Goal: Task Accomplishment & Management: Manage account settings

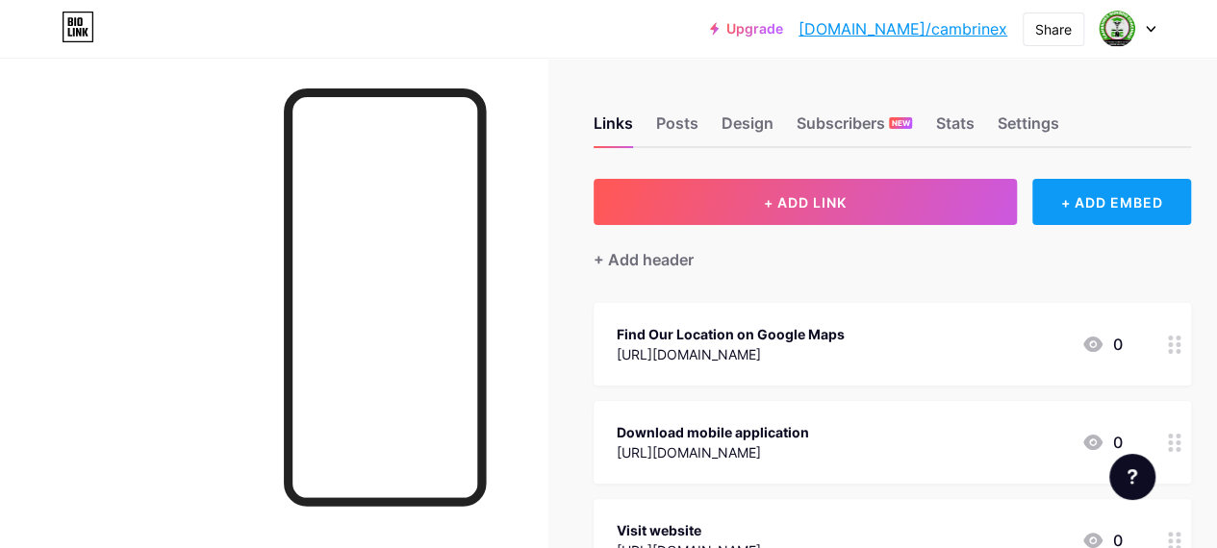
click at [1129, 203] on div "+ ADD EMBED" at bounding box center [1111, 202] width 159 height 46
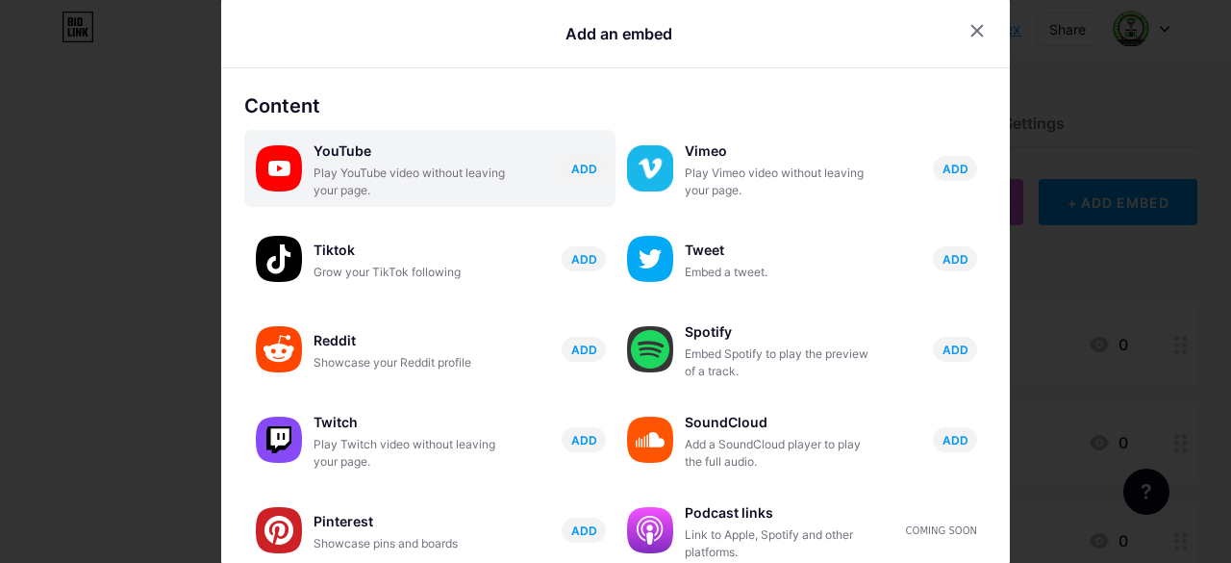
click at [379, 163] on div "YouTube" at bounding box center [410, 151] width 192 height 27
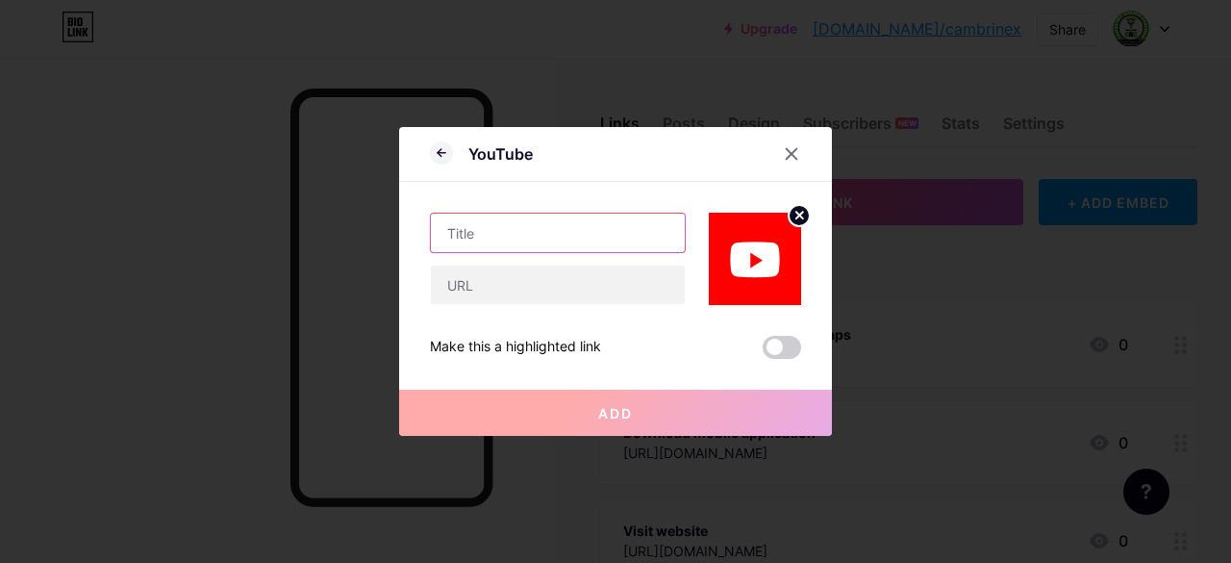
click at [479, 236] on input "text" at bounding box center [558, 233] width 254 height 38
click at [775, 151] on div at bounding box center [791, 154] width 35 height 35
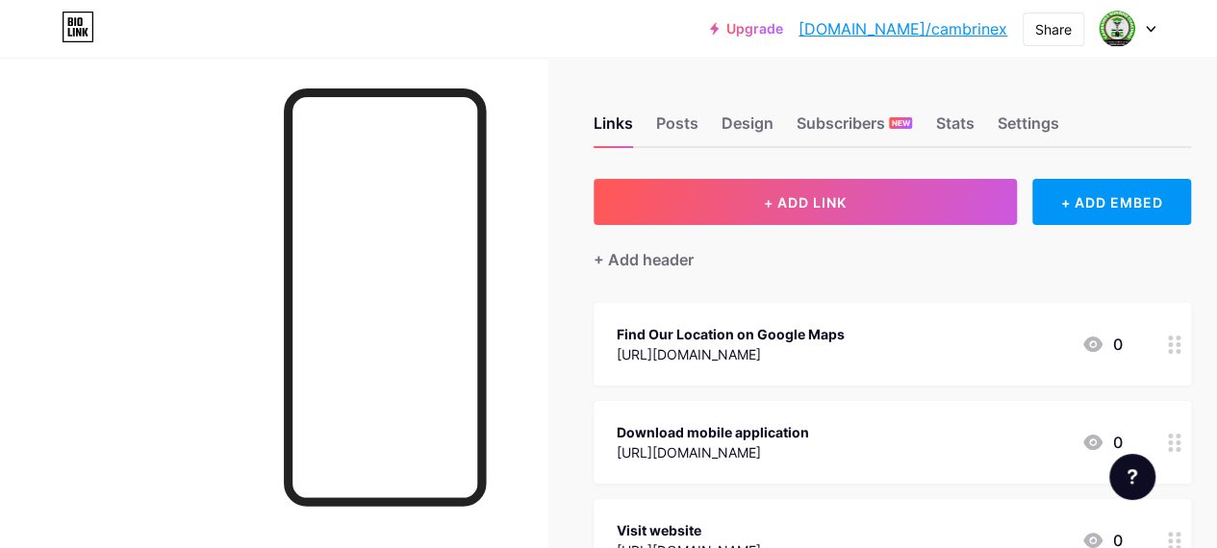
click at [912, 65] on div "Links Posts Design Subscribers NEW Stats Settings + ADD LINK + ADD EMBED + Add …" at bounding box center [636, 530] width 1272 height 945
click at [950, 30] on link "[DOMAIN_NAME]/cambrinex" at bounding box center [902, 28] width 209 height 23
click at [1030, 121] on div "Settings" at bounding box center [1028, 129] width 62 height 35
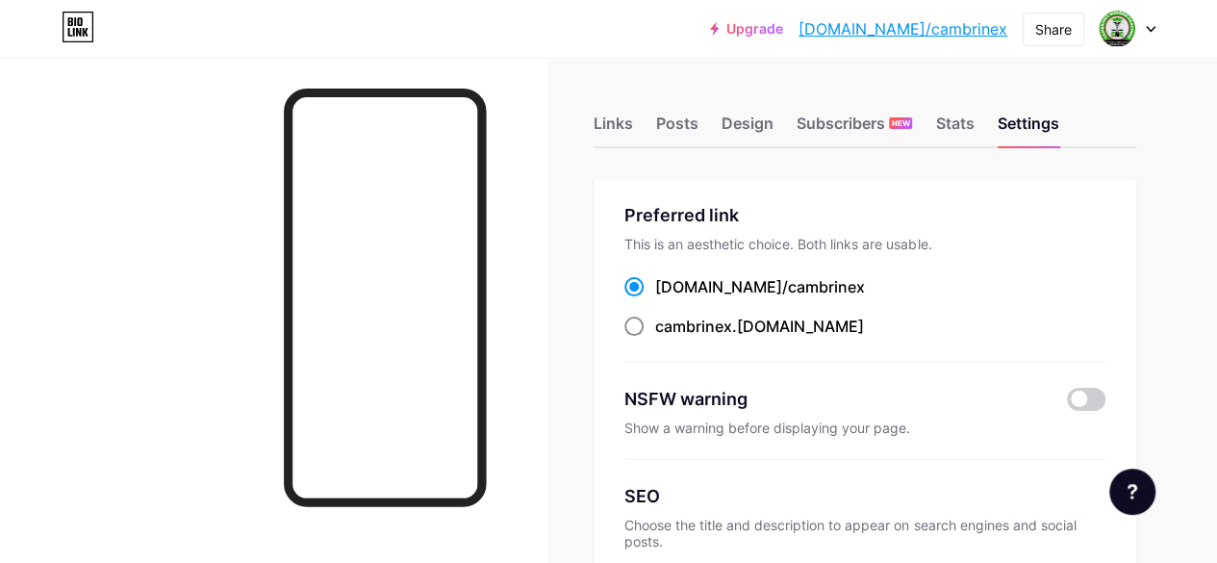
click at [640, 327] on span at bounding box center [633, 325] width 19 height 19
click at [655, 338] on input "cambrinex .[DOMAIN_NAME]" at bounding box center [661, 344] width 13 height 13
radio input "true"
click at [958, 122] on div "Stats" at bounding box center [954, 129] width 38 height 35
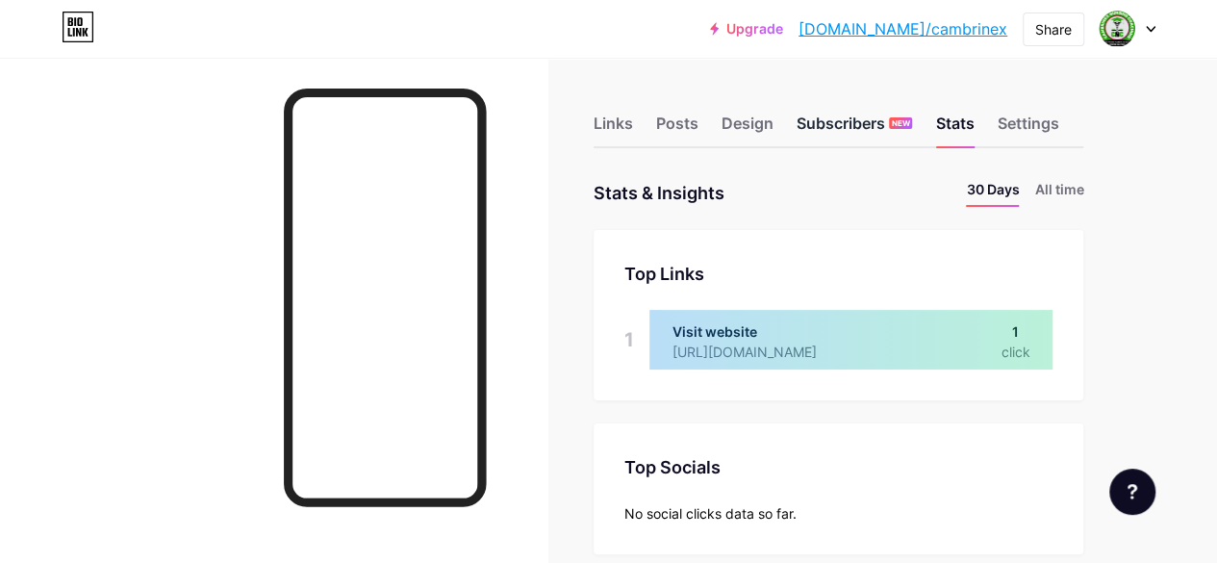
click at [848, 136] on div "Subscribers NEW" at bounding box center [853, 129] width 115 height 35
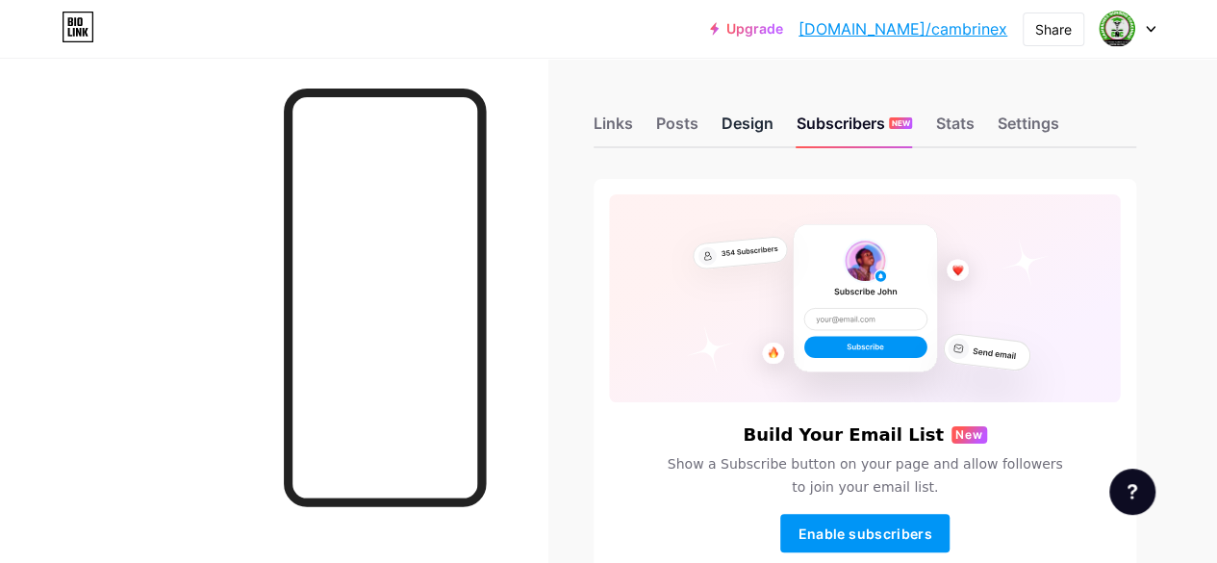
click at [749, 118] on div "Design" at bounding box center [747, 129] width 52 height 35
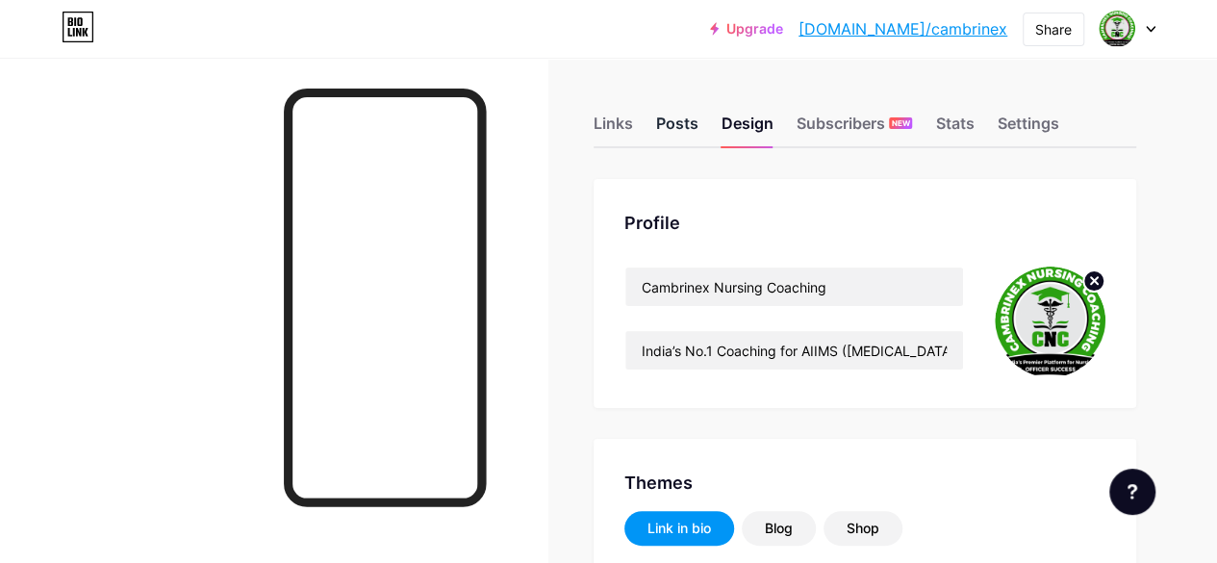
click at [688, 127] on div "Posts" at bounding box center [677, 129] width 42 height 35
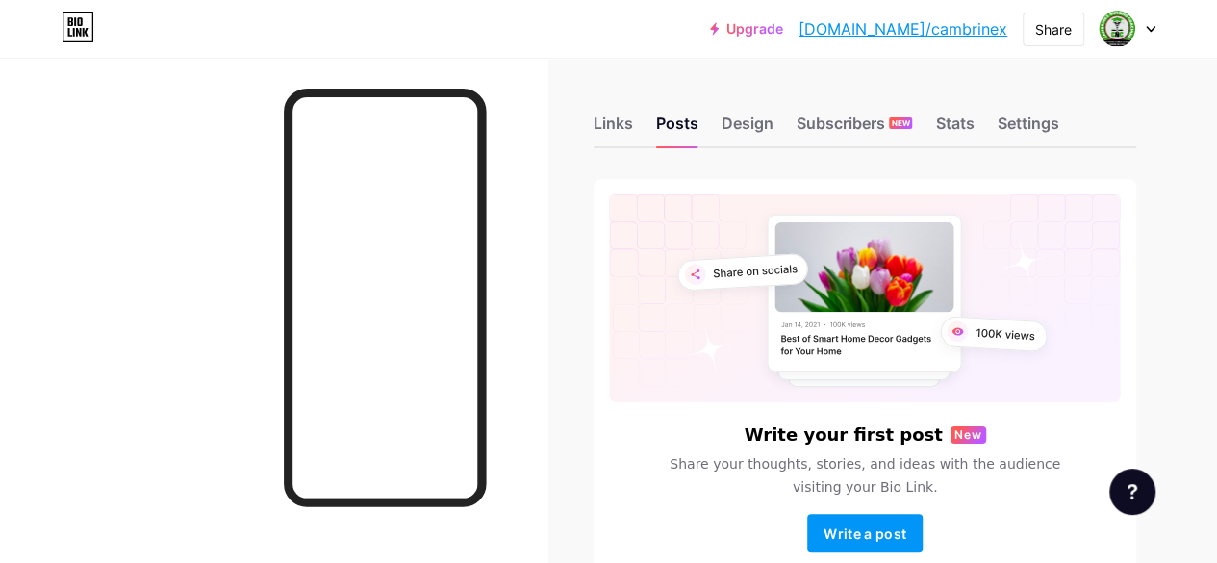
click at [599, 118] on div "Links Posts Design Subscribers NEW Stats Settings Write your first post New Sha…" at bounding box center [608, 367] width 1217 height 618
click at [617, 133] on div "Links" at bounding box center [613, 129] width 39 height 35
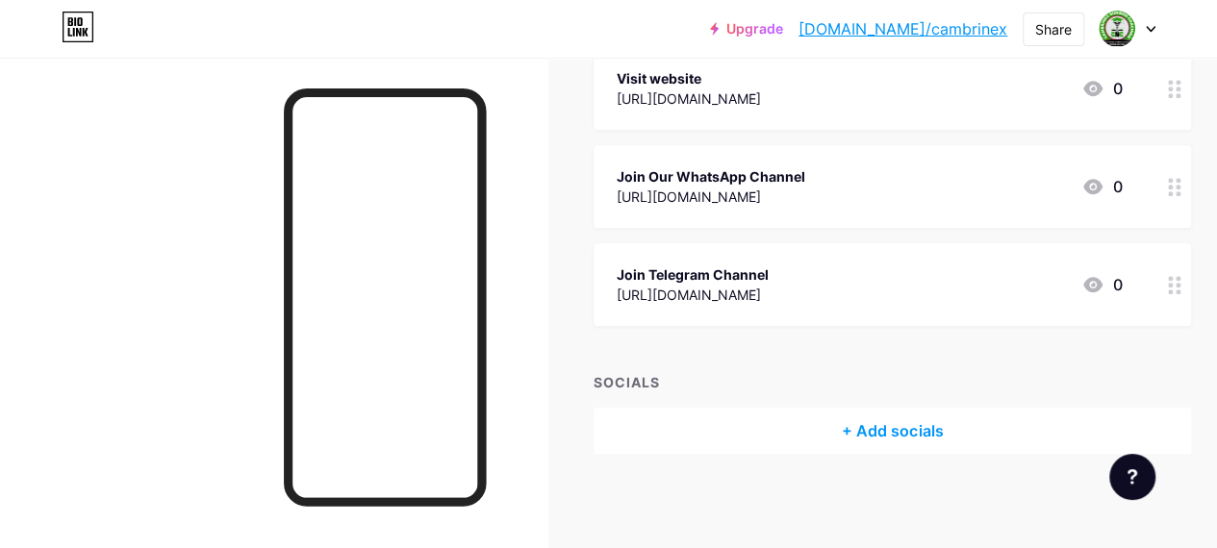
scroll to position [453, 0]
click at [875, 434] on div "+ Add socials" at bounding box center [892, 430] width 597 height 46
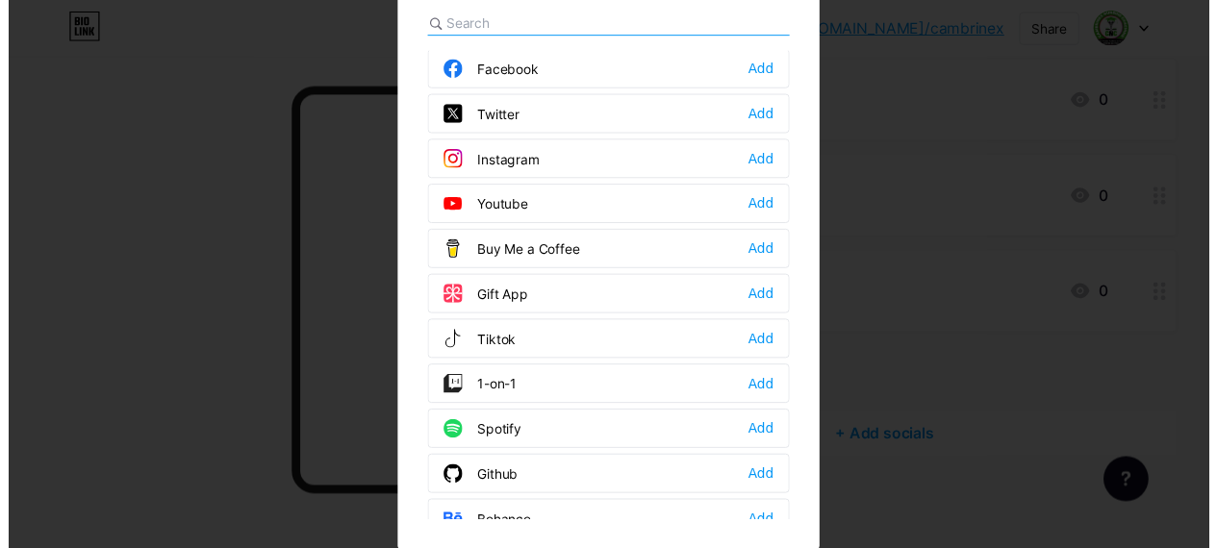
scroll to position [0, 0]
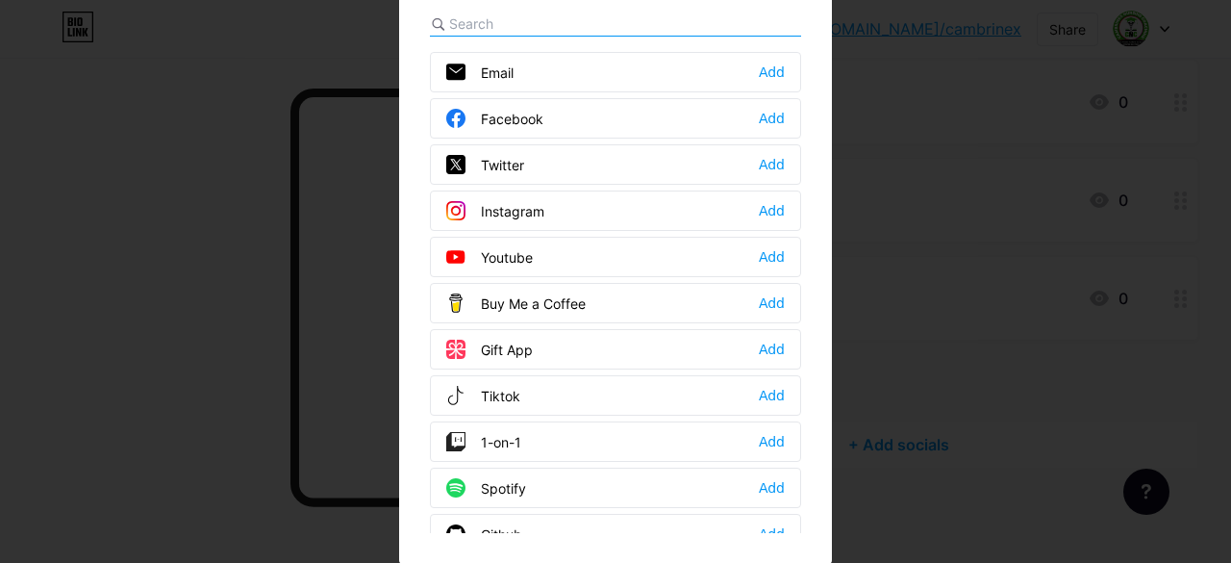
click at [988, 242] on div at bounding box center [615, 248] width 1231 height 563
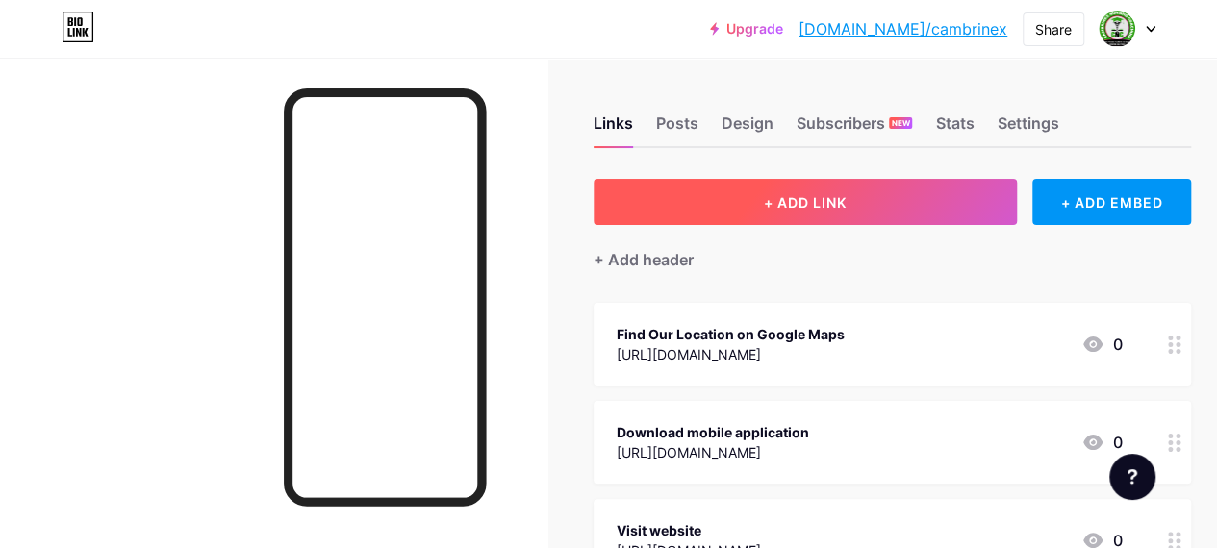
click at [825, 202] on span "+ ADD LINK" at bounding box center [805, 202] width 83 height 16
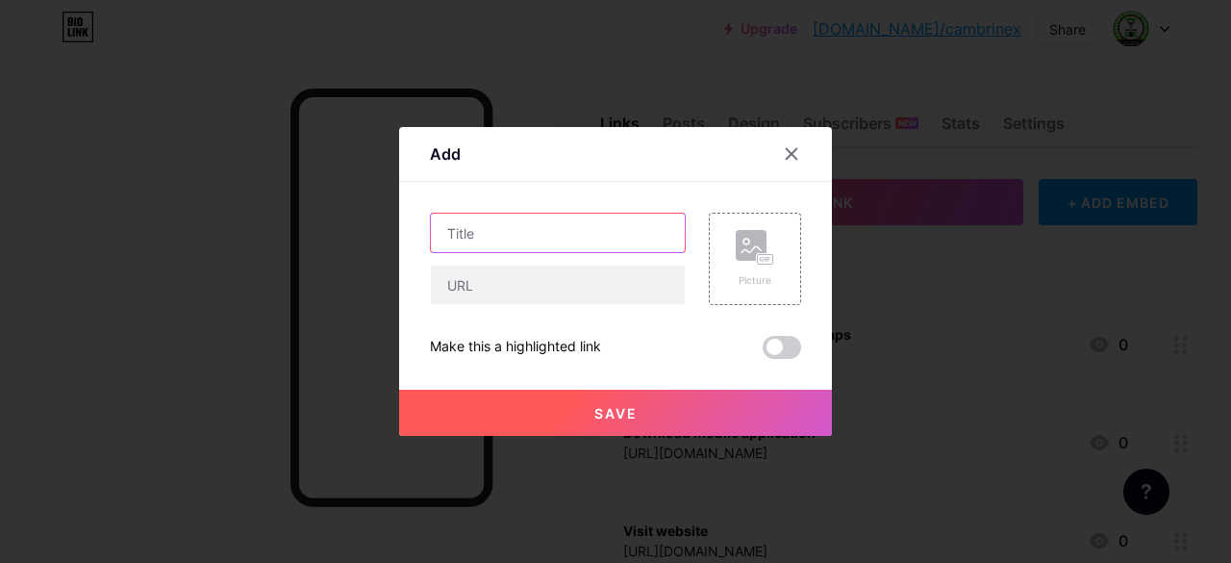
click at [534, 234] on input "text" at bounding box center [558, 233] width 254 height 38
click at [476, 233] on input "Join youtube channel" at bounding box center [558, 233] width 254 height 38
type input "Join YouTube channel"
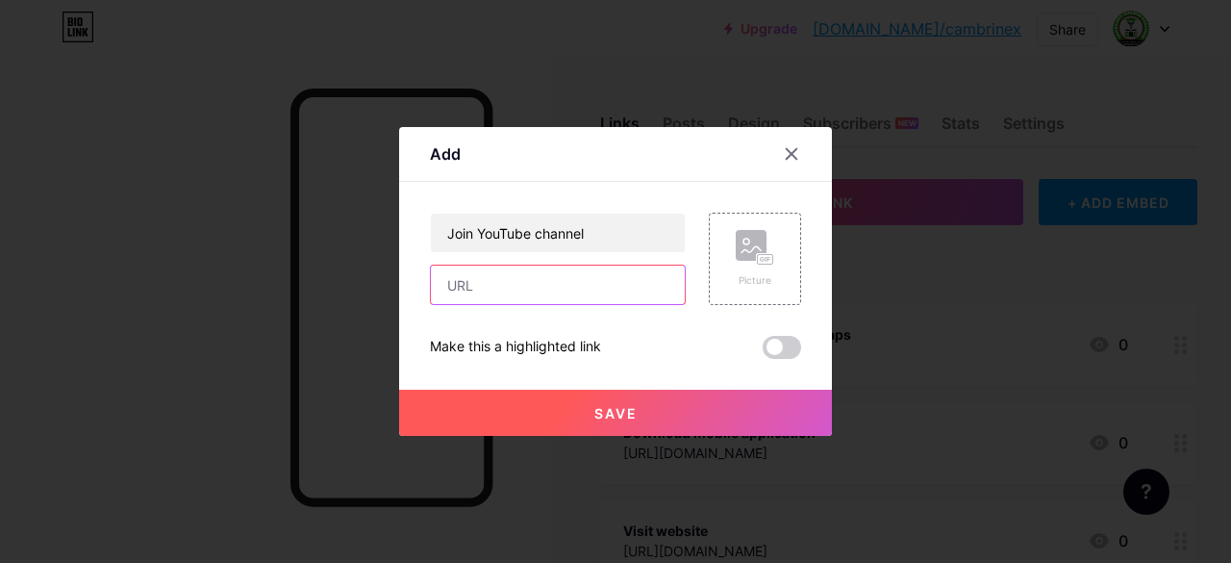
click at [500, 299] on input "text" at bounding box center [558, 284] width 254 height 38
paste input "[URL][DOMAIN_NAME]"
type input "[URL][DOMAIN_NAME]"
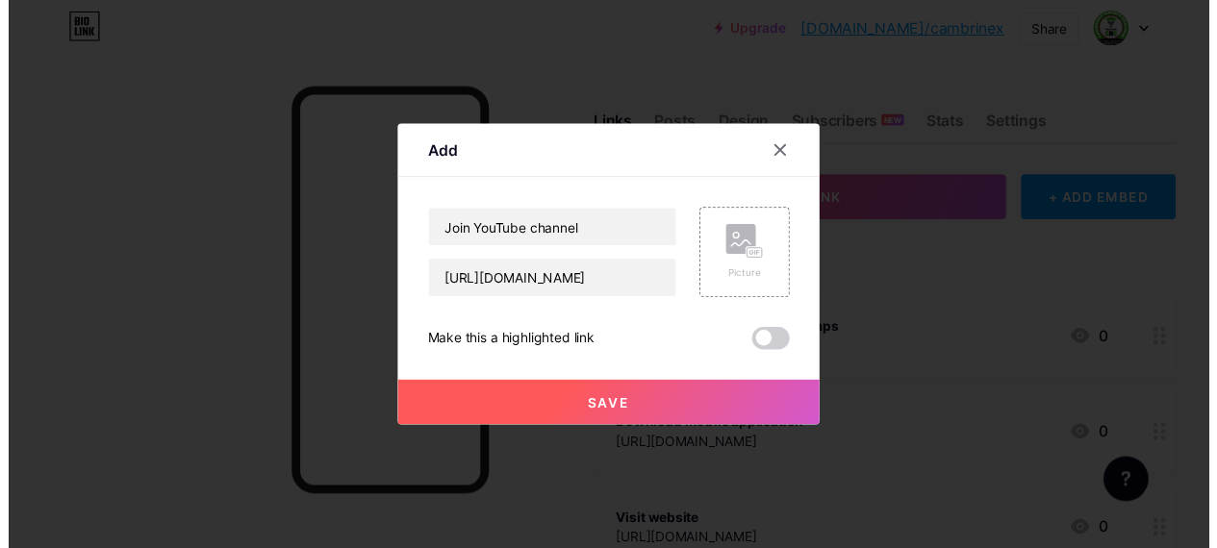
scroll to position [0, 0]
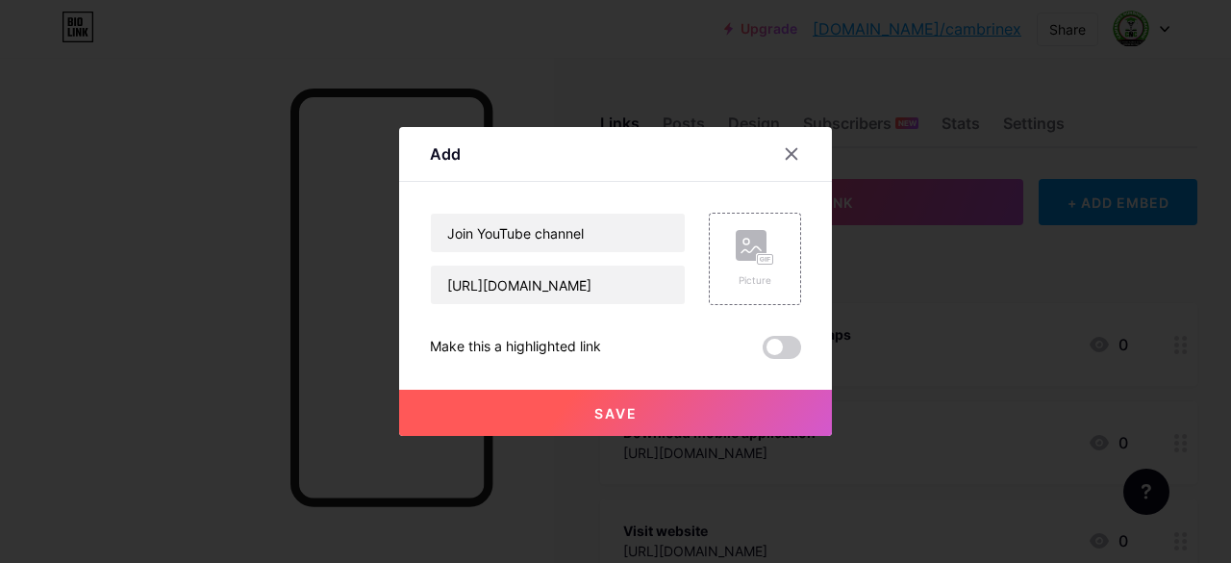
click at [618, 417] on span "Save" at bounding box center [615, 413] width 43 height 16
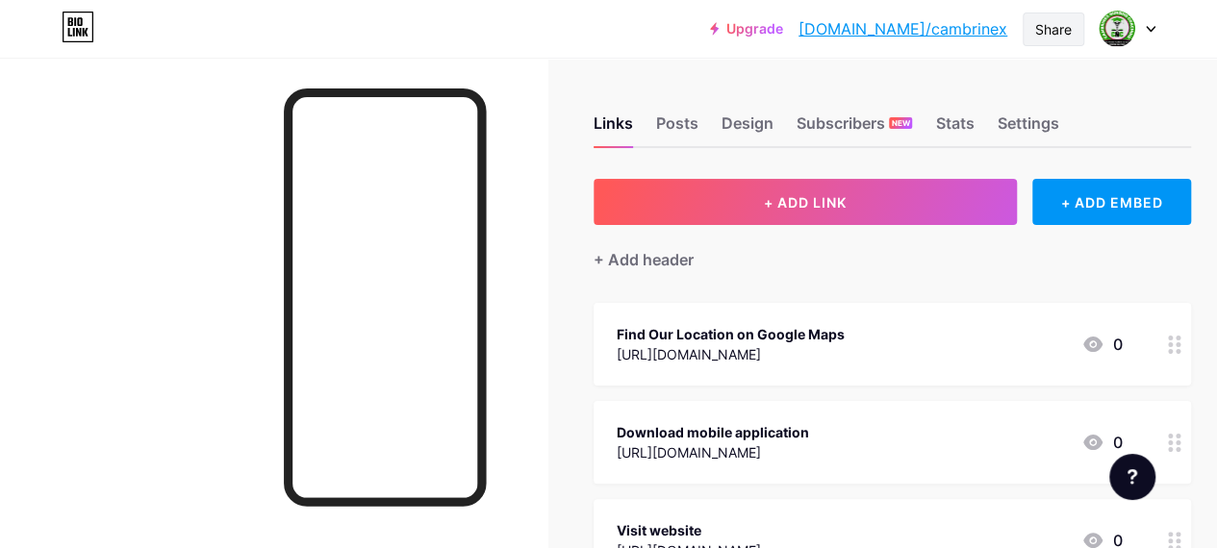
click at [1045, 19] on div "Share" at bounding box center [1053, 29] width 37 height 20
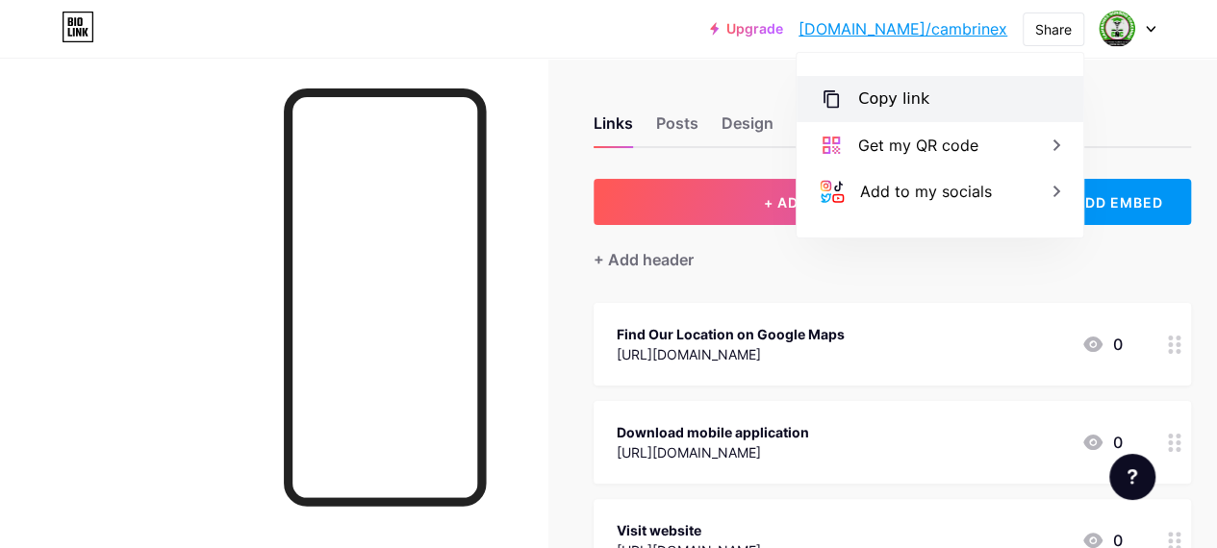
click at [938, 103] on div "Copy link" at bounding box center [939, 99] width 287 height 46
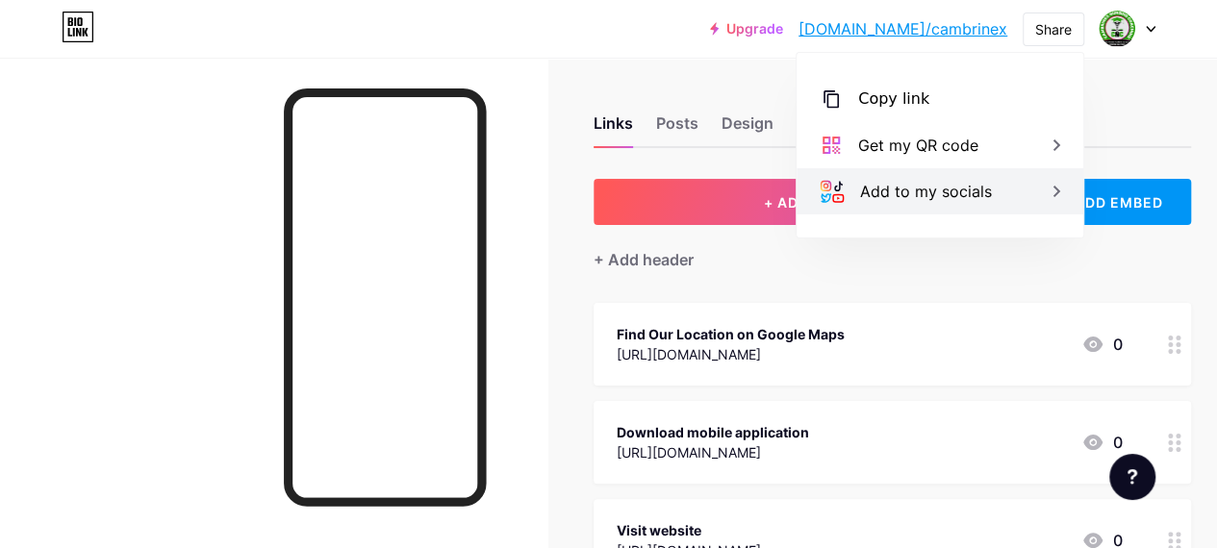
click at [914, 189] on div "Add to my socials" at bounding box center [926, 191] width 132 height 23
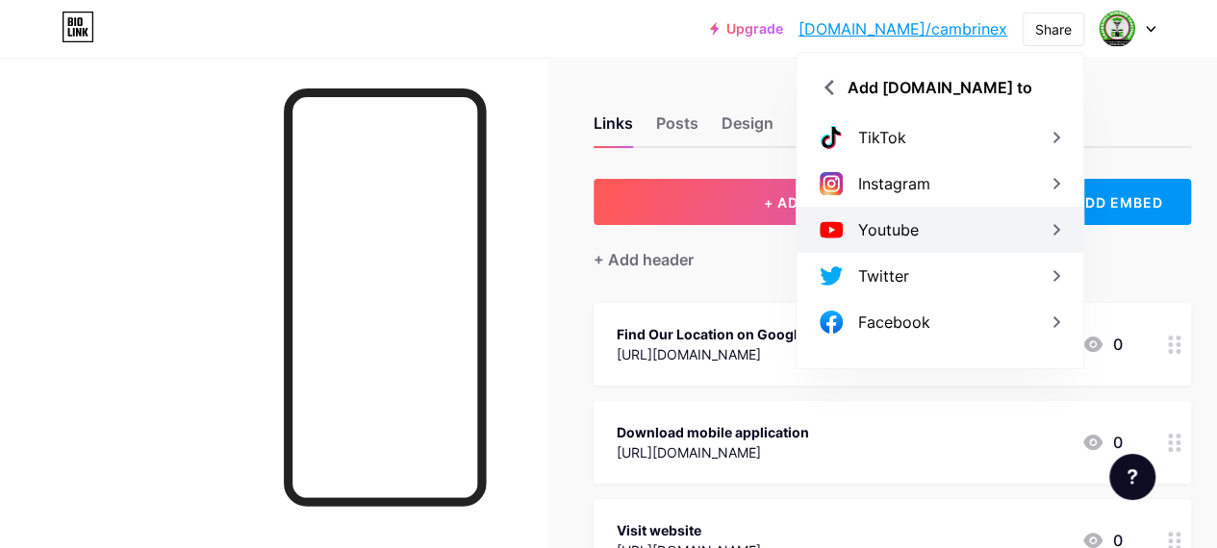
click at [902, 233] on div "Youtube" at bounding box center [888, 229] width 61 height 23
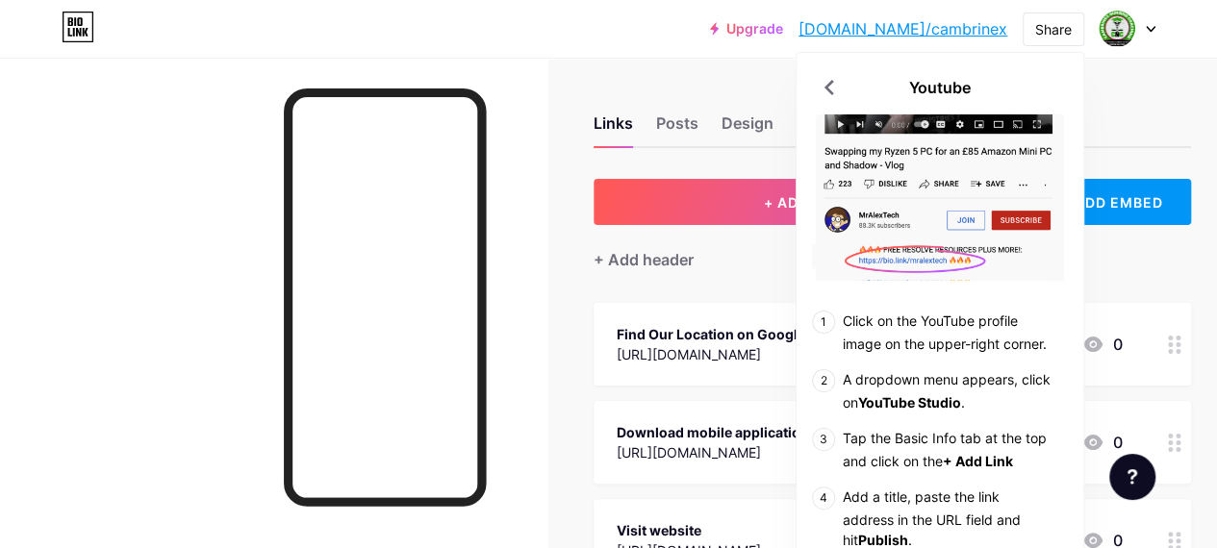
click at [1123, 100] on div "Links Posts Design Subscribers NEW Stats Settings" at bounding box center [892, 114] width 597 height 67
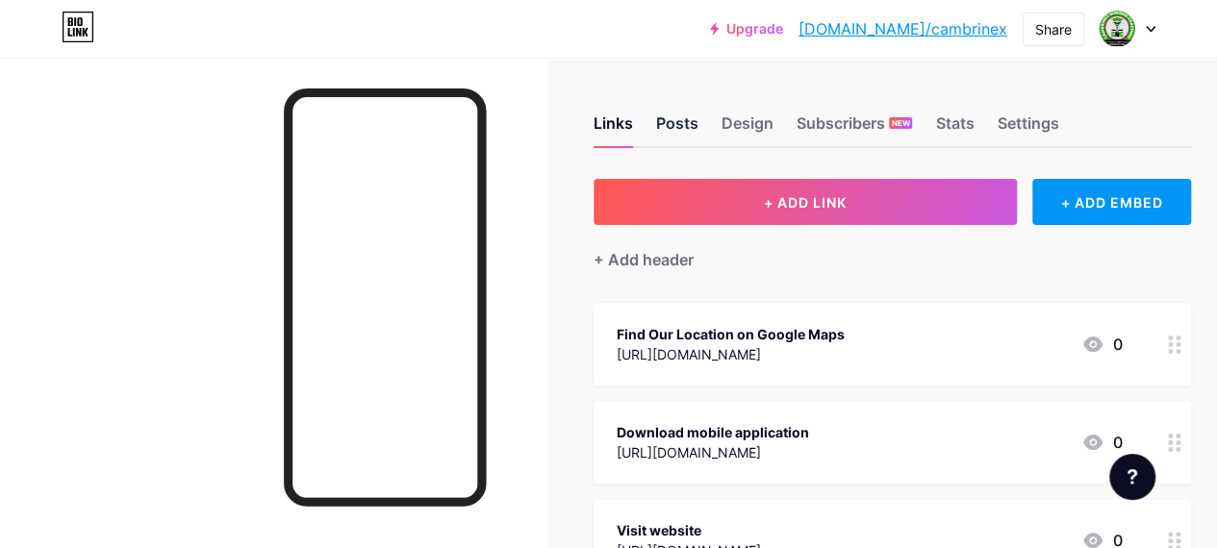
click at [674, 121] on div "Posts" at bounding box center [677, 129] width 42 height 35
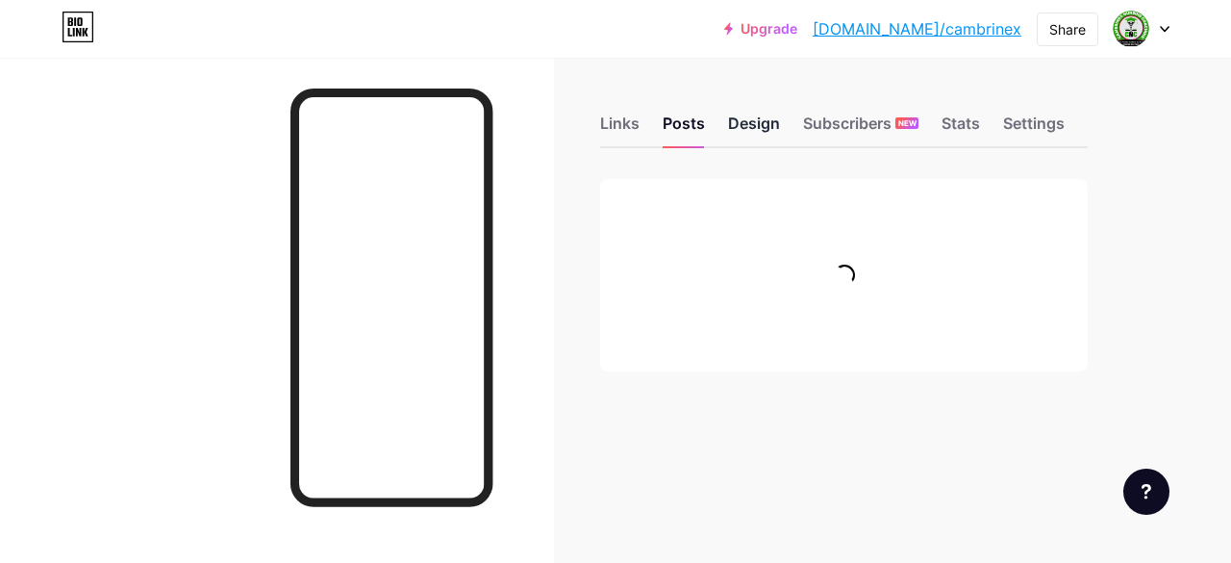
click at [760, 136] on div "Design" at bounding box center [754, 129] width 52 height 35
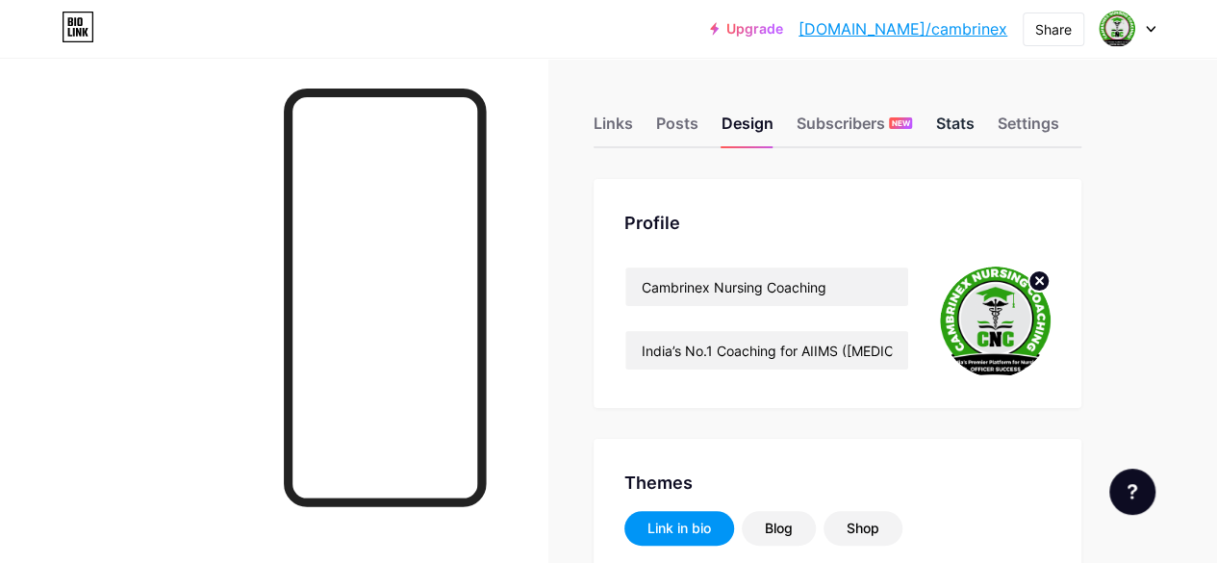
click at [968, 112] on div "Stats" at bounding box center [954, 129] width 38 height 35
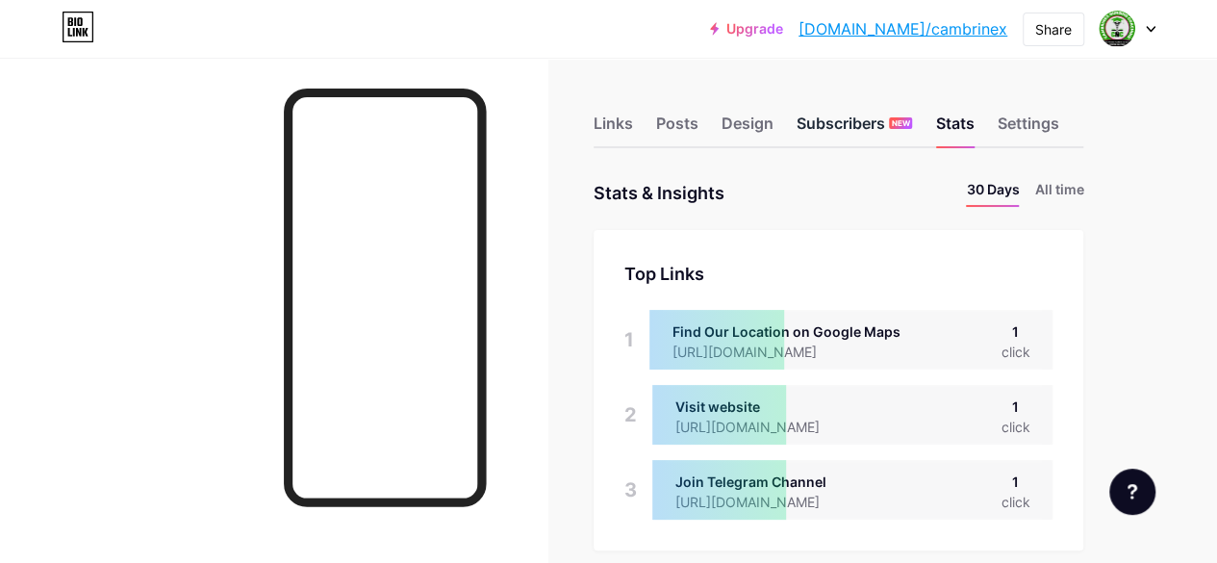
click at [841, 123] on div "Subscribers NEW" at bounding box center [853, 129] width 115 height 35
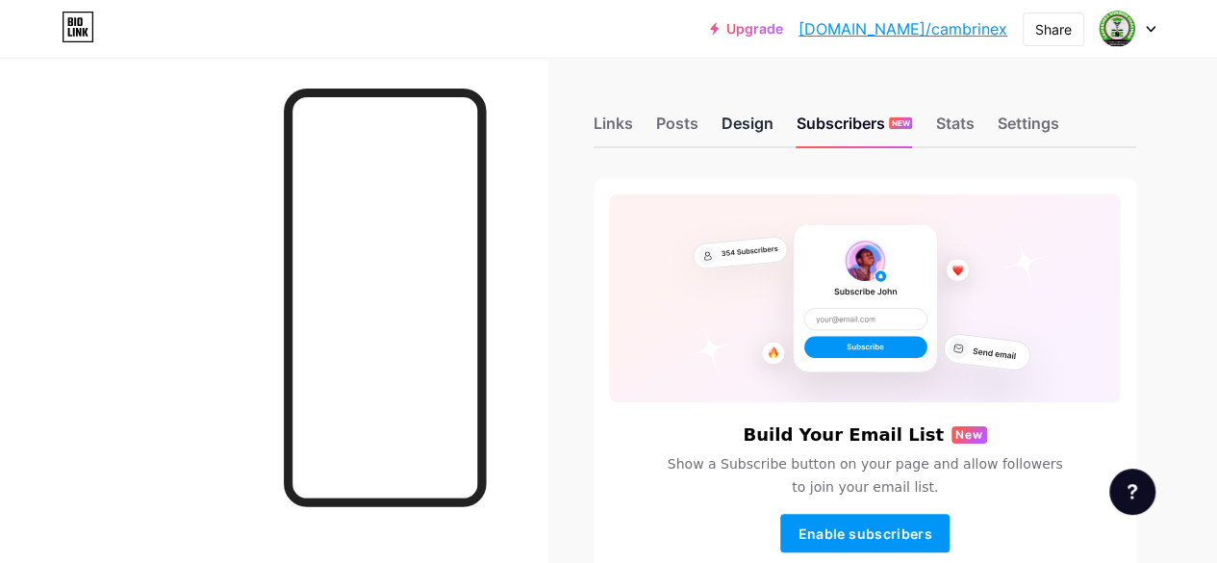
click at [746, 130] on div "Design" at bounding box center [747, 129] width 52 height 35
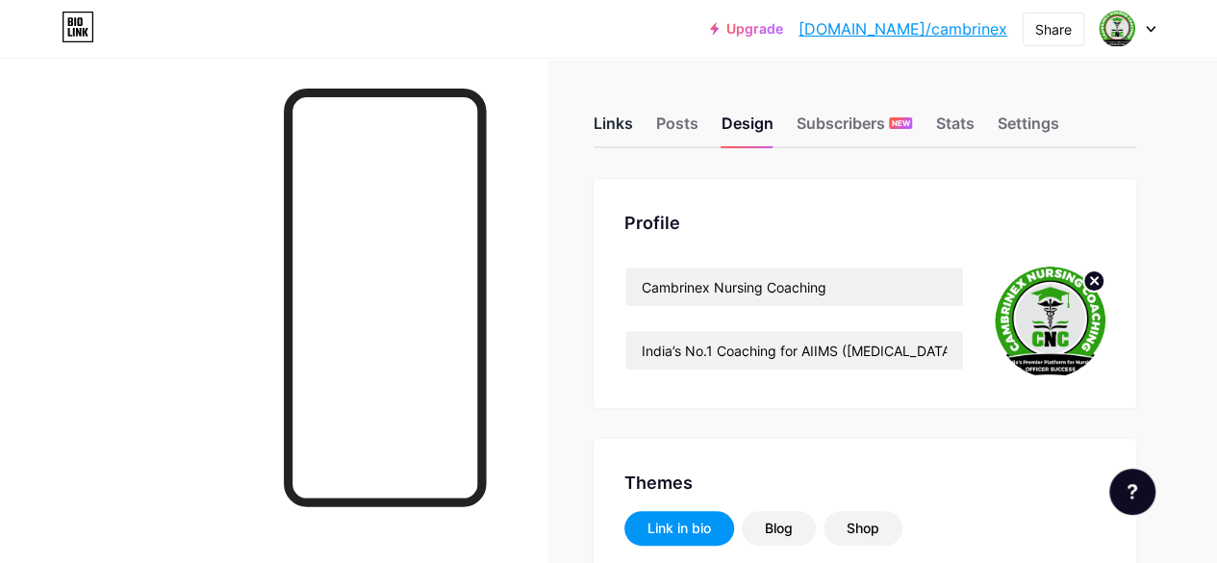
click at [625, 121] on div "Links" at bounding box center [613, 129] width 39 height 35
